Goal: Task Accomplishment & Management: Manage account settings

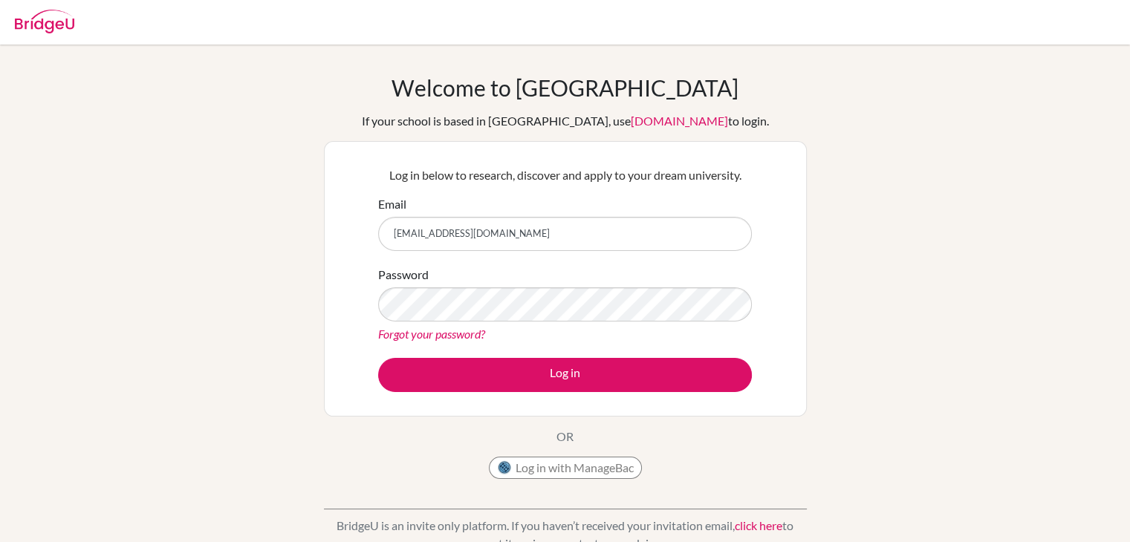
click at [444, 340] on link "Forgot your password?" at bounding box center [431, 334] width 107 height 14
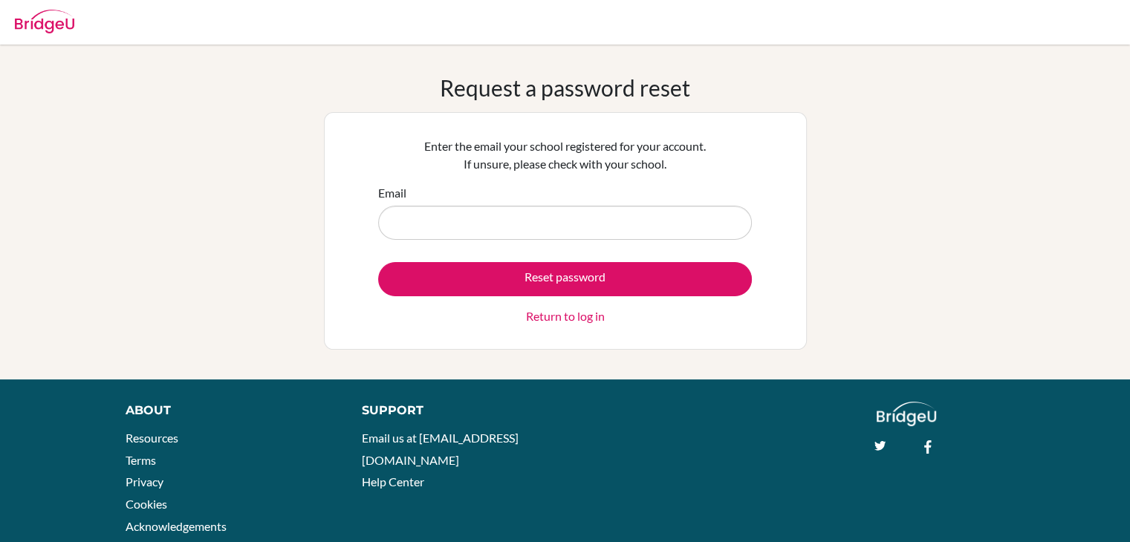
click at [521, 224] on input "Email" at bounding box center [565, 223] width 374 height 34
type input "[EMAIL_ADDRESS][DOMAIN_NAME]"
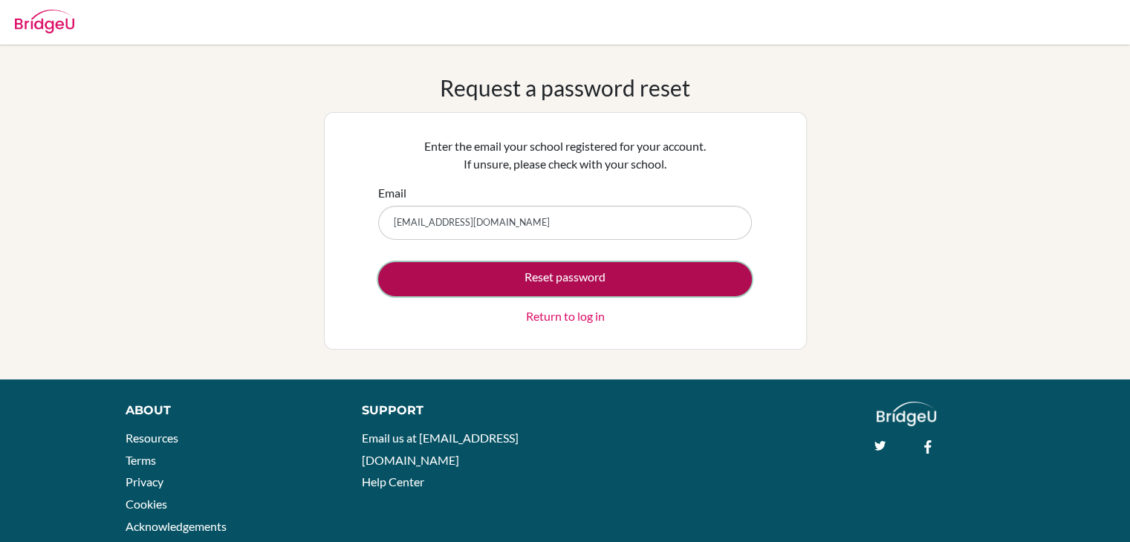
click at [511, 276] on button "Reset password" at bounding box center [565, 279] width 374 height 34
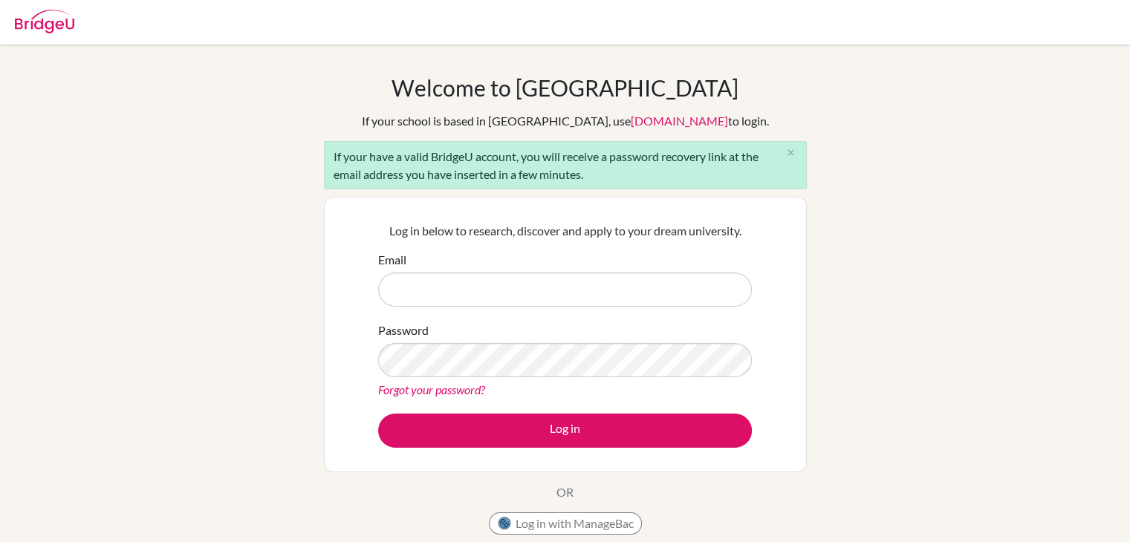
click at [504, 286] on input "Email" at bounding box center [565, 290] width 374 height 34
type input "[EMAIL_ADDRESS][DOMAIN_NAME]"
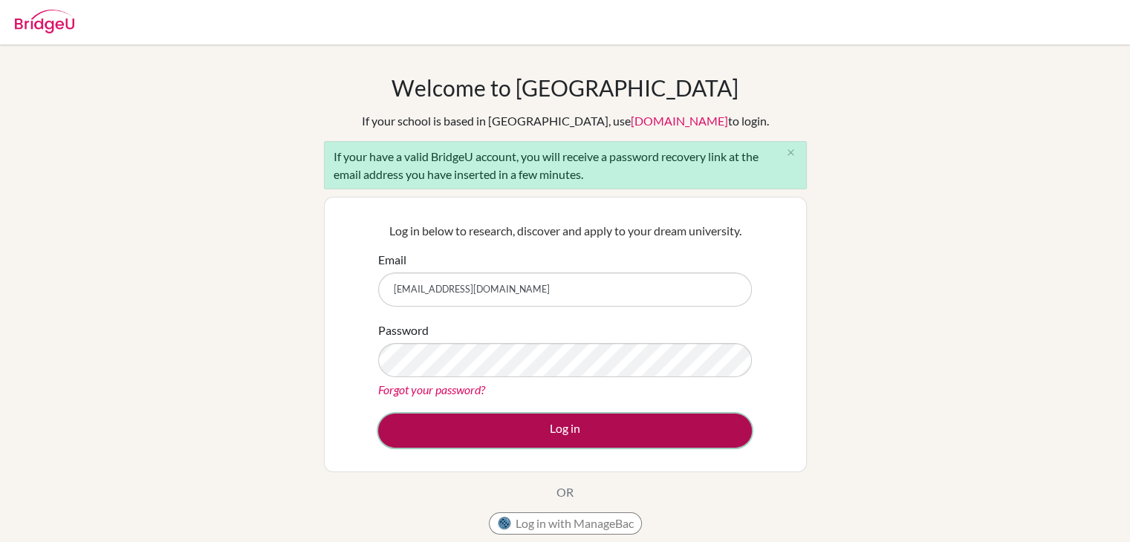
click at [517, 443] on button "Log in" at bounding box center [565, 431] width 374 height 34
